Goal: Information Seeking & Learning: Learn about a topic

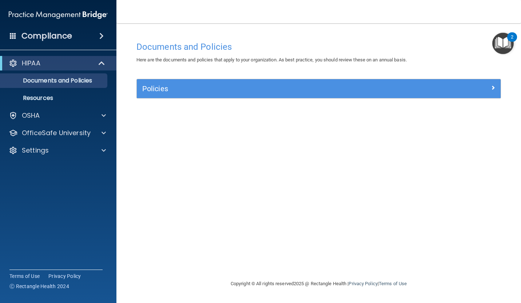
click at [97, 30] on div "Compliance" at bounding box center [58, 36] width 116 height 16
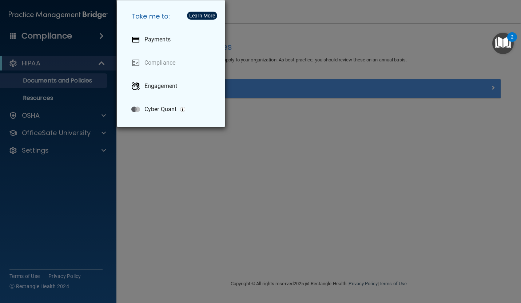
click at [306, 184] on div "Take me to: Payments Compliance Engagement Cyber Quant" at bounding box center [260, 151] width 521 height 303
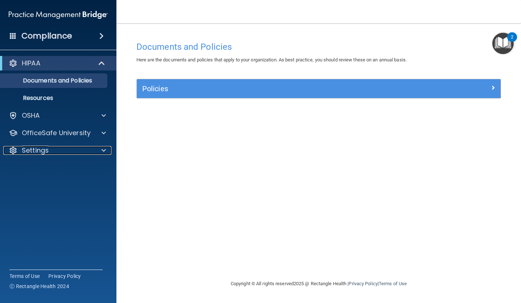
click at [89, 152] on div "Settings" at bounding box center [48, 150] width 90 height 9
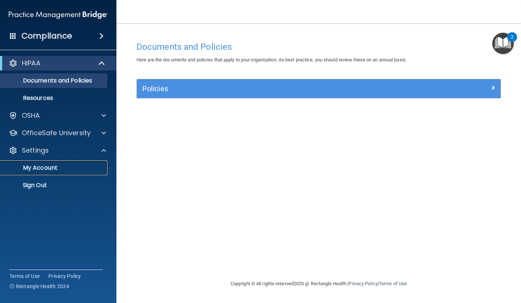
click at [80, 175] on link "My Account" at bounding box center [50, 168] width 115 height 15
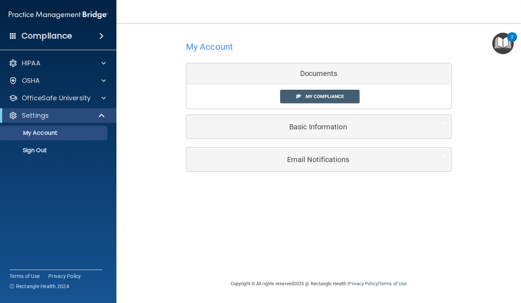
click at [334, 96] on span "My Compliance" at bounding box center [324, 96] width 38 height 5
click at [331, 97] on span "My Compliance" at bounding box center [324, 96] width 38 height 5
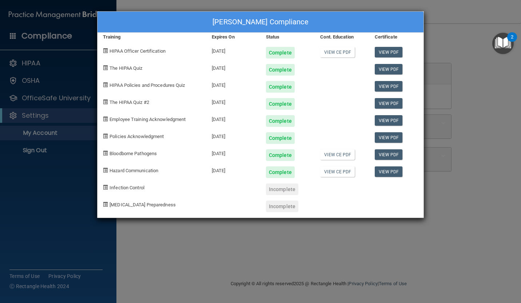
click at [268, 256] on div "Delfy Garcia's Compliance Training Expires On Status Cont. Education Certificat…" at bounding box center [260, 151] width 521 height 303
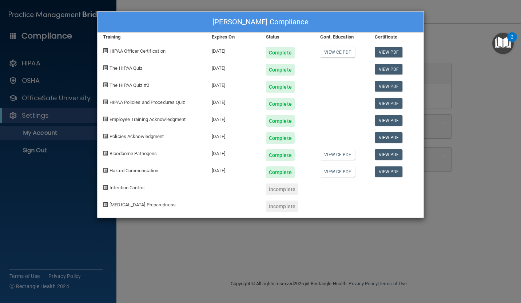
click at [261, 245] on div "Delfy Garcia's Compliance Training Expires On Status Cont. Education Certificat…" at bounding box center [260, 151] width 521 height 303
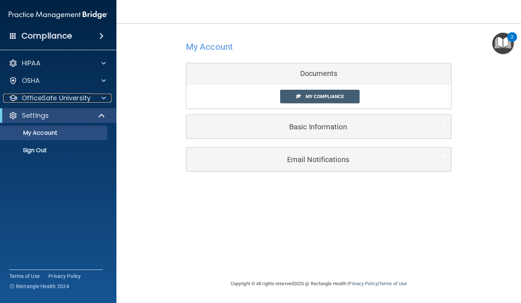
click at [96, 96] on div at bounding box center [102, 98] width 18 height 9
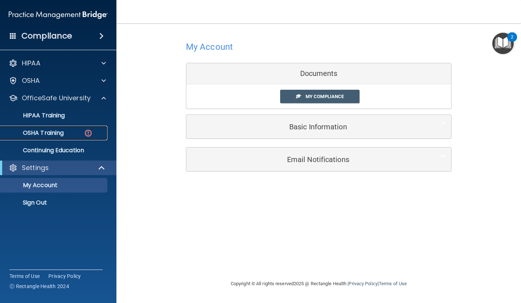
click at [84, 132] on img at bounding box center [88, 133] width 9 height 9
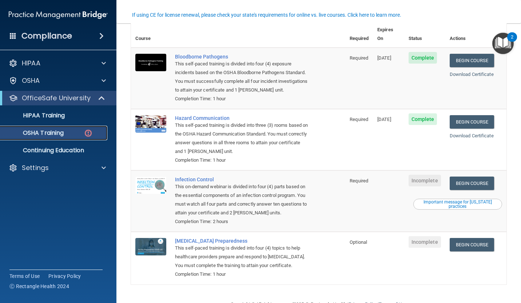
scroll to position [75, 0]
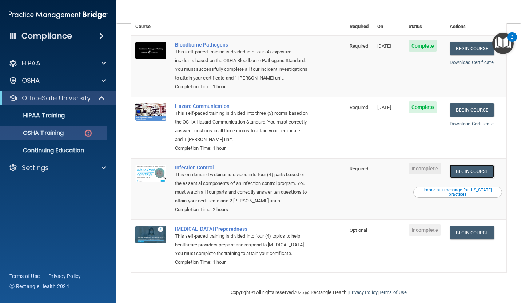
click at [479, 165] on link "Begin Course" at bounding box center [472, 171] width 44 height 13
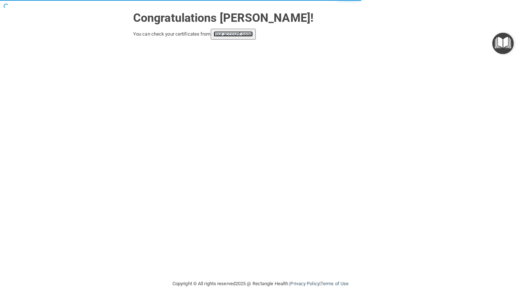
click at [235, 35] on link "your account page!" at bounding box center [233, 33] width 40 height 5
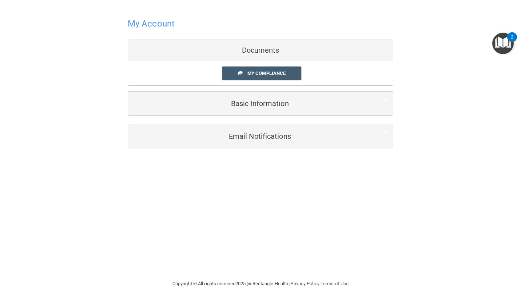
click at [281, 79] on link "My Compliance" at bounding box center [262, 73] width 80 height 13
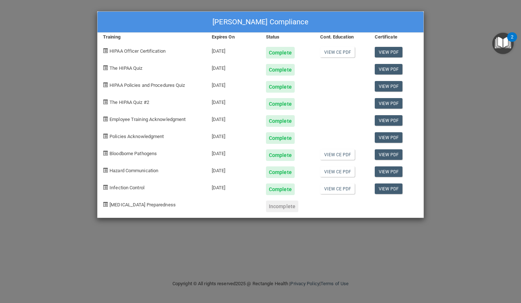
click at [440, 159] on div "Delfy Garcia's Compliance Training Expires On Status Cont. Education Certificat…" at bounding box center [260, 151] width 521 height 303
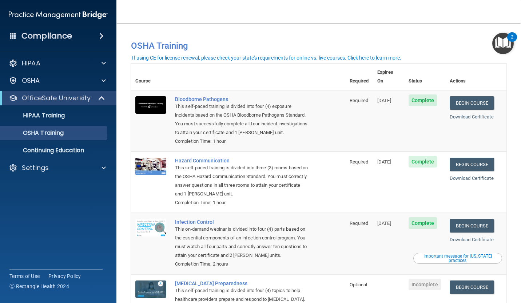
scroll to position [55, 0]
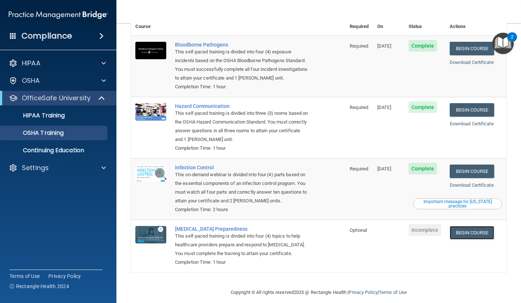
click at [470, 226] on link "Begin Course" at bounding box center [472, 232] width 44 height 13
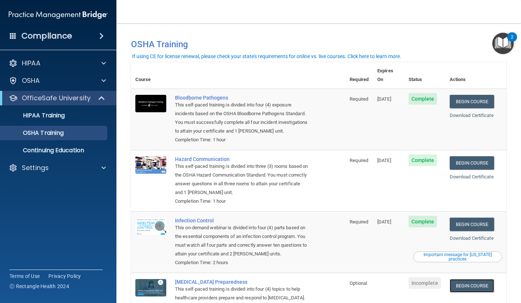
scroll to position [0, 0]
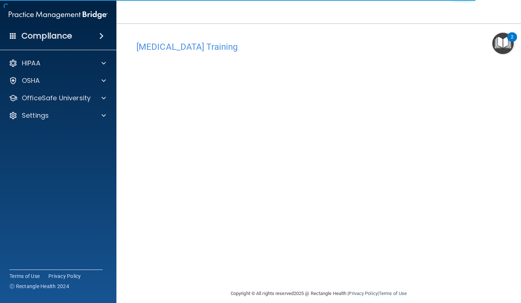
scroll to position [8, 0]
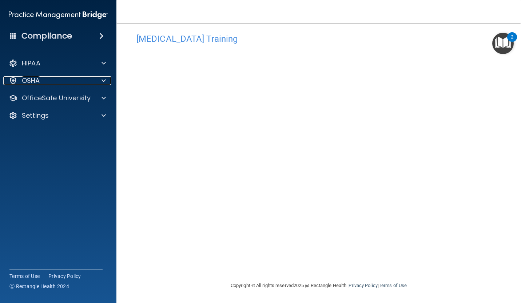
click at [102, 85] on span at bounding box center [103, 80] width 4 height 9
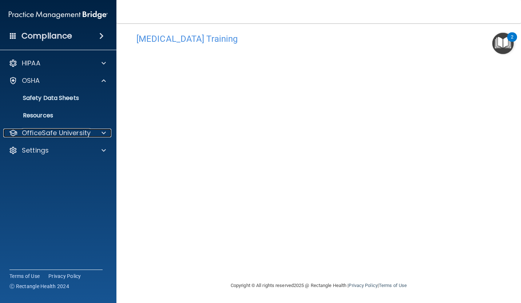
click at [93, 136] on div at bounding box center [102, 133] width 18 height 9
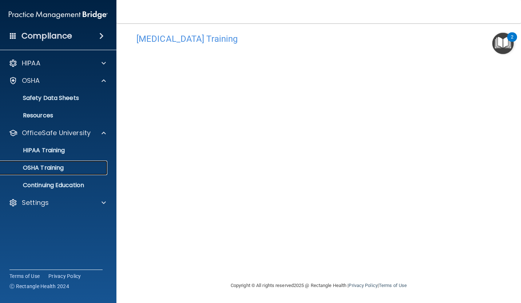
click at [89, 173] on link "OSHA Training" at bounding box center [50, 168] width 115 height 15
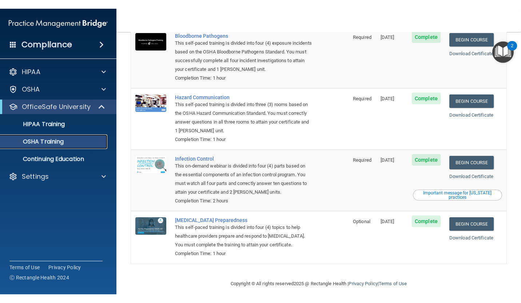
scroll to position [55, 0]
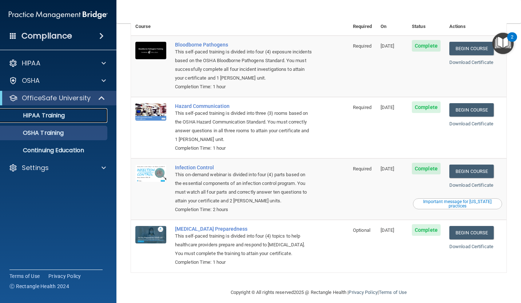
click at [81, 121] on link "HIPAA Training" at bounding box center [50, 115] width 115 height 15
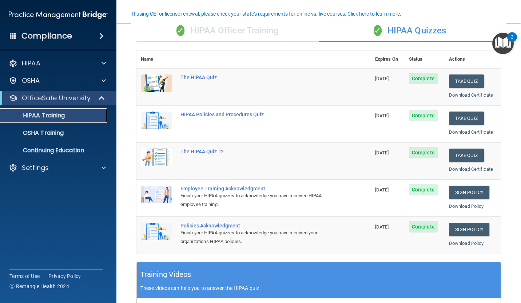
scroll to position [60, 0]
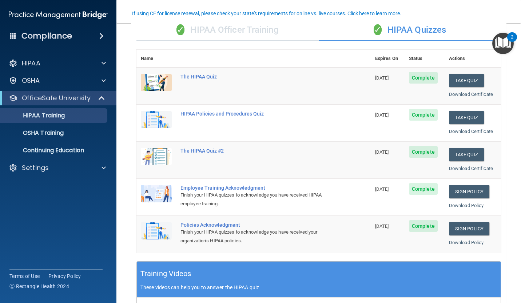
click at [220, 32] on div "✓ HIPAA Officer Training" at bounding box center [227, 30] width 182 height 22
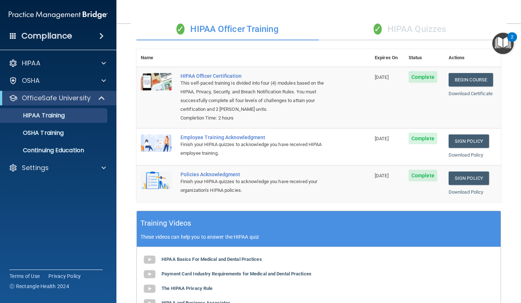
scroll to position [59, 0]
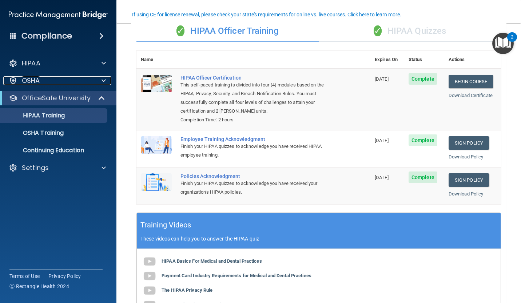
click at [95, 83] on div at bounding box center [102, 80] width 18 height 9
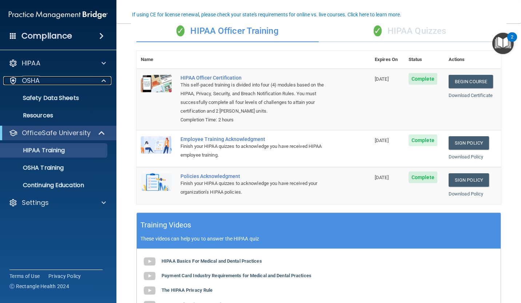
click at [17, 85] on div "OSHA" at bounding box center [48, 80] width 90 height 9
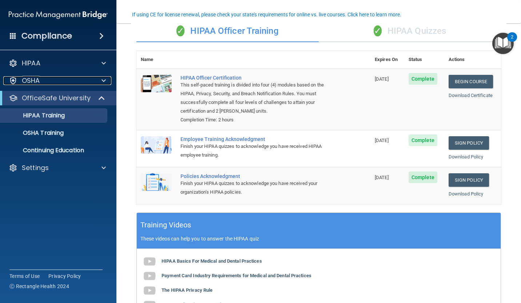
click at [17, 83] on div at bounding box center [13, 80] width 9 height 9
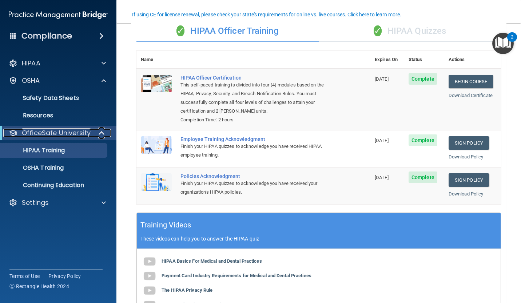
click at [17, 131] on div at bounding box center [13, 133] width 9 height 9
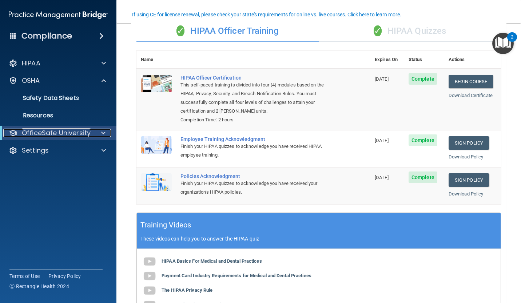
click at [17, 134] on div at bounding box center [13, 133] width 9 height 9
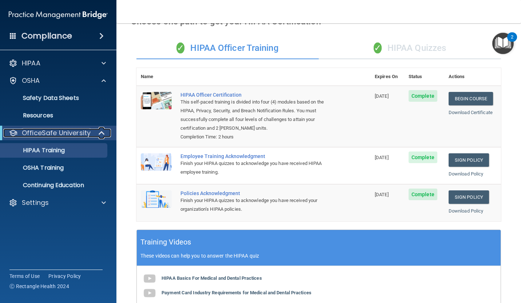
scroll to position [0, 0]
